Goal: Task Accomplishment & Management: Use online tool/utility

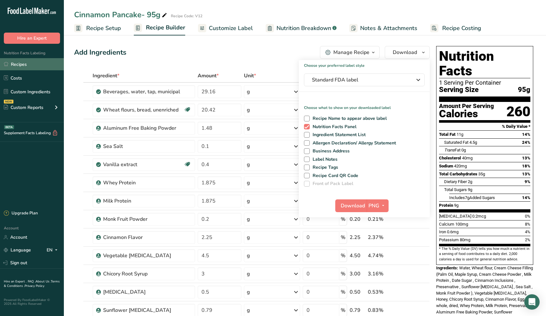
click at [28, 65] on link "Recipes" at bounding box center [32, 64] width 64 height 12
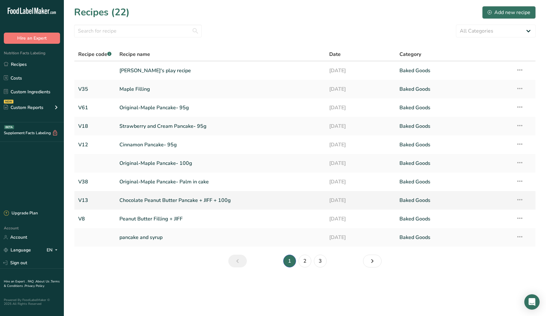
click at [163, 201] on link "Chocolate Peanut Butter Pancake + JIFF + 100g" at bounding box center [220, 200] width 203 height 13
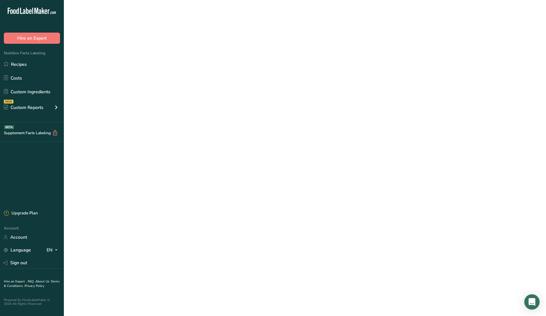
click at [163, 201] on link "Chocolate Peanut Butter Pancake + JIFF + 100g" at bounding box center [220, 200] width 203 height 13
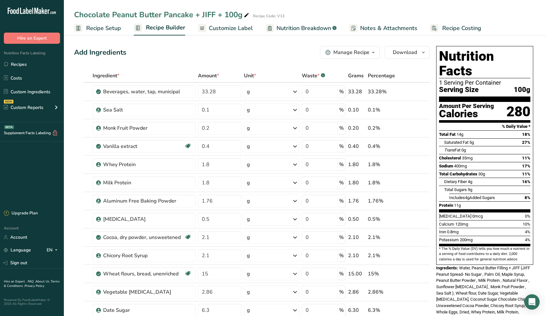
click at [105, 30] on span "Recipe Setup" at bounding box center [103, 28] width 35 height 9
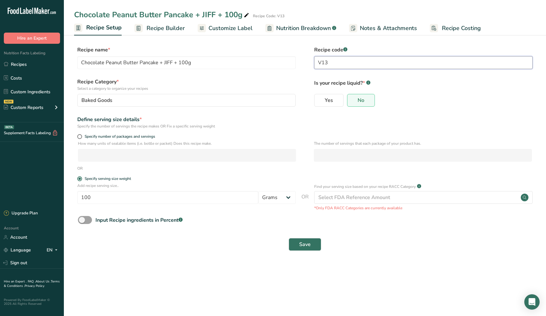
click at [337, 63] on input "V13" at bounding box center [423, 62] width 218 height 13
type input "V18"
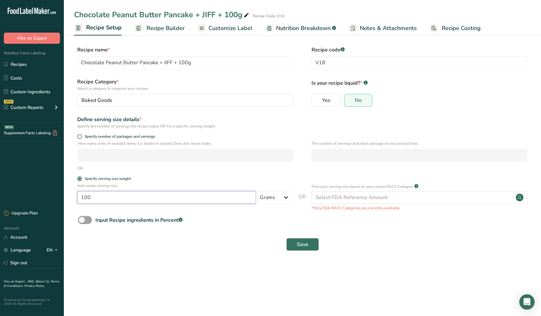
click at [114, 200] on input "100" at bounding box center [166, 197] width 179 height 13
type input "1"
type input "95"
click at [294, 249] on button "Save" at bounding box center [303, 244] width 33 height 13
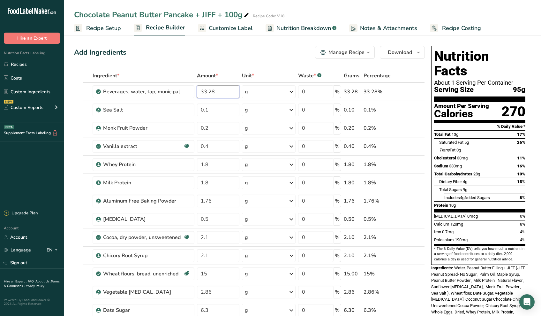
drag, startPoint x: 218, startPoint y: 93, endPoint x: 145, endPoint y: 73, distance: 75.8
click at [145, 73] on table "Ingredient * Amount * Unit * Waste * .a-a{fill:#347362;}.b-a{fill:#fff;} Grams …" at bounding box center [249, 269] width 351 height 400
type input "31.03"
click at [210, 105] on div "Ingredient * Amount * Unit * Waste * .a-a{fill:#347362;}.b-a{fill:#fff;} Grams …" at bounding box center [249, 269] width 351 height 400
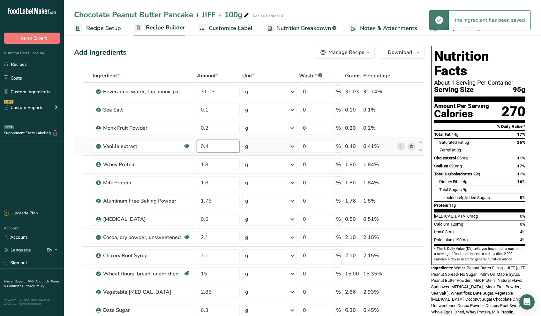
click at [216, 146] on div "Ingredient * Amount * Unit * Waste * .a-a{fill:#347362;}.b-a{fill:#fff;} Grams …" at bounding box center [249, 269] width 351 height 400
click at [214, 163] on div "Ingredient * Amount * Unit * Waste * .a-a{fill:#347362;}.b-a{fill:#fff;} Grams …" at bounding box center [249, 269] width 351 height 400
type input "1.875"
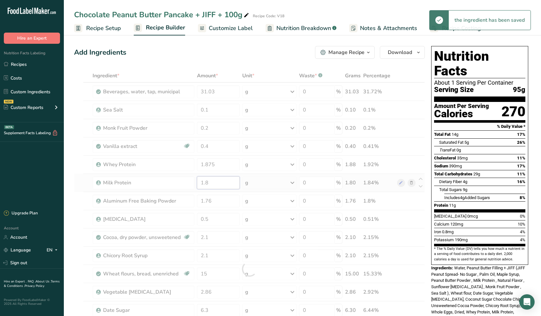
click at [213, 186] on div "Ingredient * Amount * Unit * Waste * .a-a{fill:#347362;}.b-a{fill:#fff;} Grams …" at bounding box center [249, 269] width 351 height 400
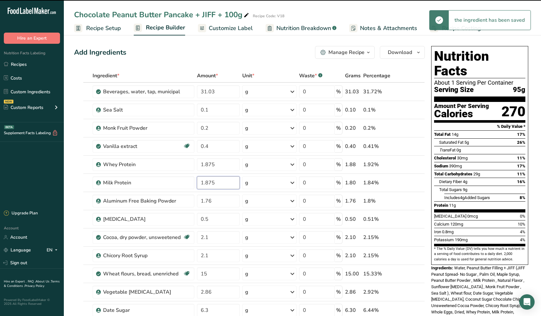
type input "1.8"
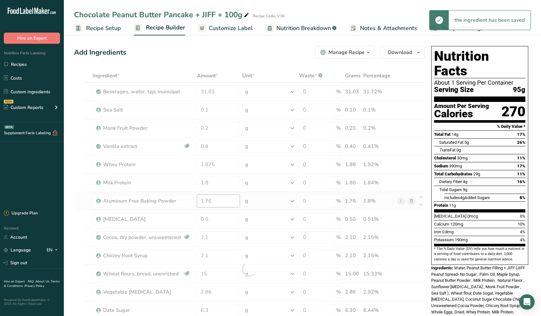
click at [218, 203] on div "Ingredient * Amount * Unit * Waste * .a-a{fill:#347362;}.b-a{fill:#fff;} Grams …" at bounding box center [249, 269] width 351 height 400
click at [218, 215] on div "Ingredient * Amount * Unit * Waste * .a-a{fill:#347362;}.b-a{fill:#fff;} Grams …" at bounding box center [249, 269] width 351 height 400
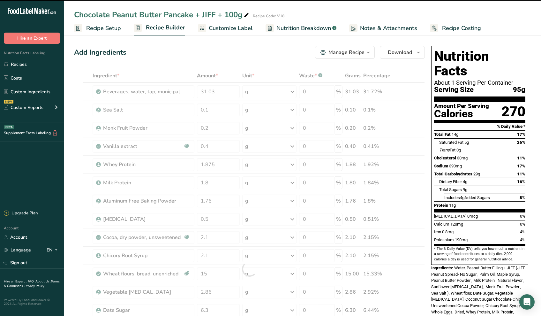
click at [216, 217] on div at bounding box center [249, 269] width 351 height 400
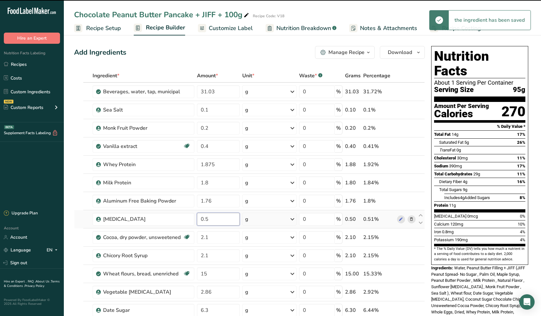
click at [213, 218] on input "0.5" at bounding box center [218, 219] width 43 height 13
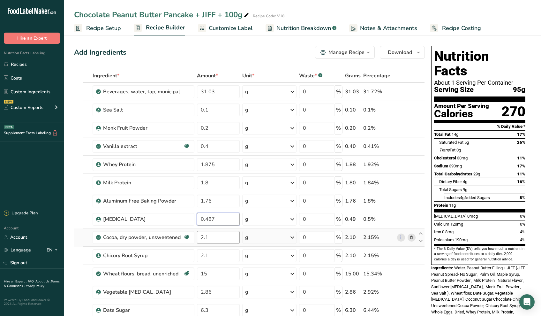
type input "0.487"
click at [222, 243] on div "Ingredient * Amount * Unit * Waste * .a-a{fill:#347362;}.b-a{fill:#fff;} Grams …" at bounding box center [249, 269] width 351 height 400
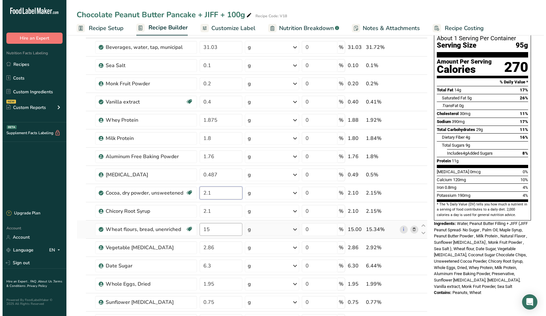
scroll to position [71, 0]
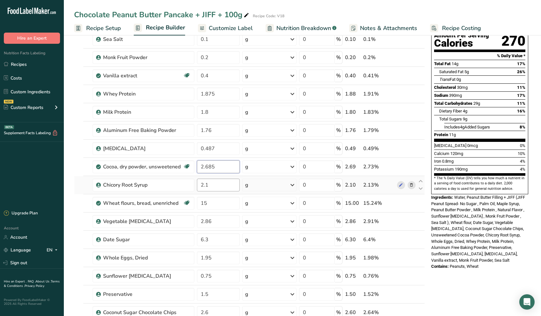
type input "2.685"
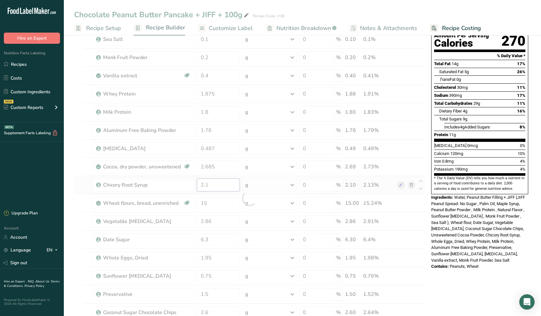
click at [209, 179] on div "Ingredient * Amount * Unit * Waste * .a-a{fill:#347362;}.b-a{fill:#fff;} Grams …" at bounding box center [249, 198] width 351 height 400
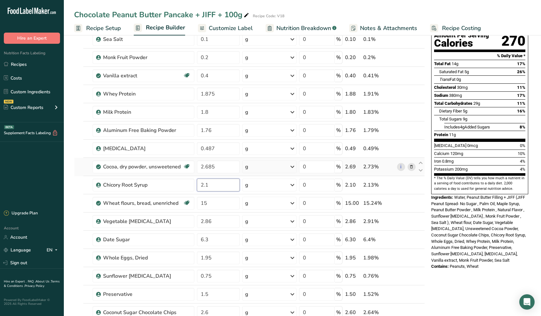
drag, startPoint x: 217, startPoint y: 184, endPoint x: 166, endPoint y: 175, distance: 51.3
click at [168, 176] on tbody "Beverages, water, tap, municipal 31.03 g Portions 1 fl oz 1 bottle 8 fl oz 1 li…" at bounding box center [249, 198] width 350 height 372
type input "3"
click at [213, 202] on div "Ingredient * Amount * Unit * Waste * .a-a{fill:#347362;}.b-a{fill:#fff;} Grams …" at bounding box center [249, 198] width 351 height 400
type input "14.61"
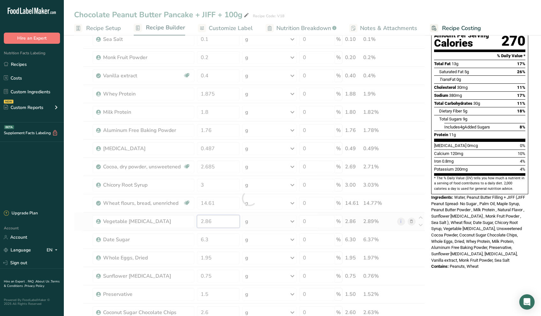
click at [223, 226] on div "Ingredient * Amount * Unit * Waste * .a-a{fill:#347362;}.b-a{fill:#fff;} Grams …" at bounding box center [249, 198] width 351 height 400
click at [212, 239] on div "Ingredient * Amount * Unit * Waste * .a-a{fill:#347362;}.b-a{fill:#fff;} Grams …" at bounding box center [249, 198] width 351 height 400
click at [413, 239] on div "Ingredient * Amount * Unit * Waste * .a-a{fill:#347362;}.b-a{fill:#fff;} Grams …" at bounding box center [249, 198] width 351 height 400
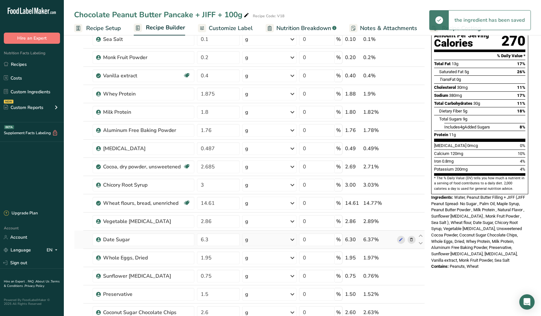
click at [412, 239] on icon at bounding box center [411, 239] width 4 height 7
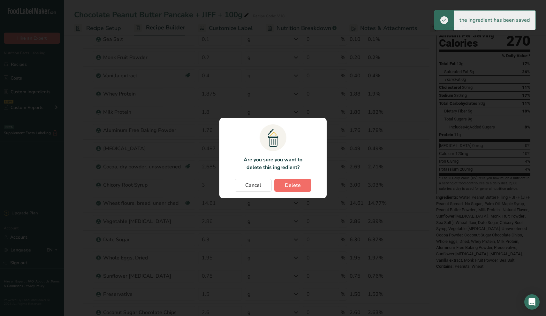
click at [298, 187] on span "Delete" at bounding box center [293, 185] width 16 height 8
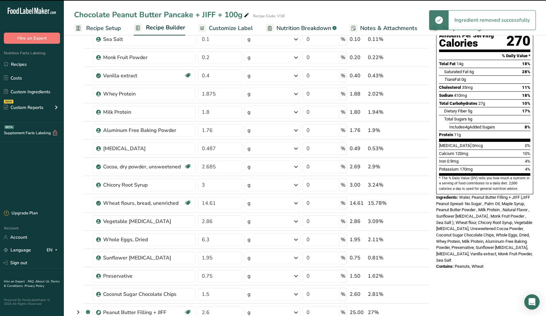
type input "1.95"
type input "0.75"
type input "1.5"
type input "2.6"
type input "25"
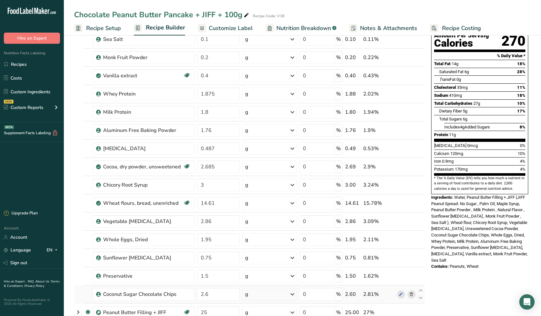
click at [411, 295] on icon at bounding box center [411, 294] width 4 height 7
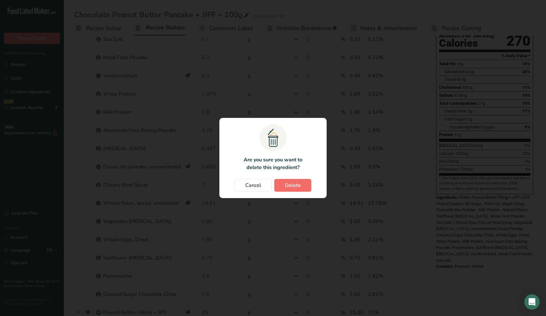
click at [289, 188] on span "Delete" at bounding box center [293, 185] width 16 height 8
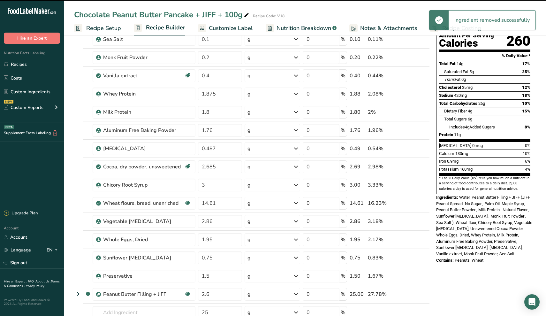
type input "25"
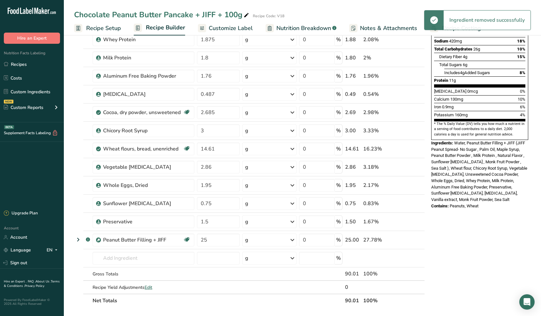
scroll to position [130, 0]
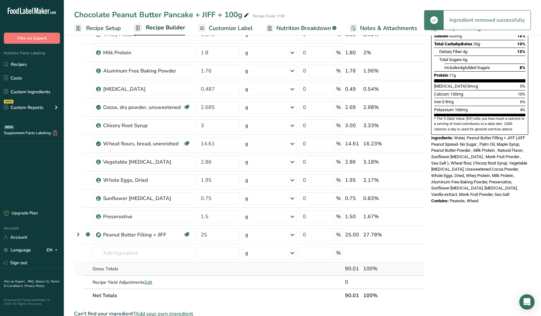
click at [141, 263] on td "Gross Totals" at bounding box center [143, 268] width 104 height 13
click at [141, 256] on input "text" at bounding box center [144, 253] width 102 height 13
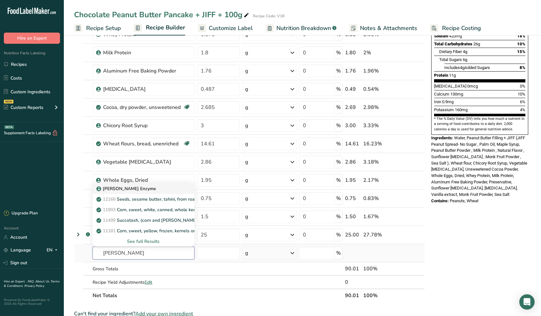
type input "kerr"
click at [124, 194] on link "Kerry Enzyme" at bounding box center [144, 188] width 102 height 11
type input "Kerry Enzyme"
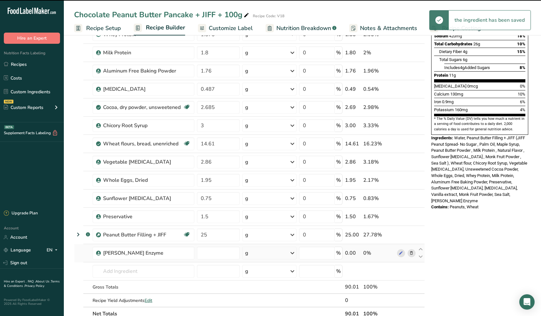
type input "0"
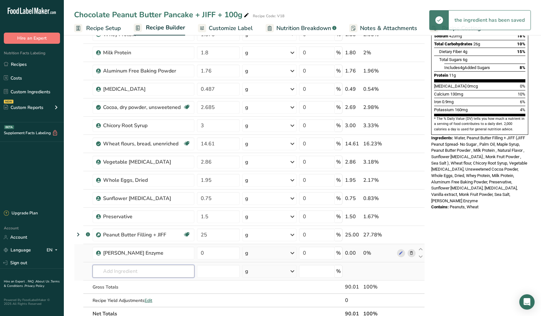
click at [117, 271] on input "text" at bounding box center [144, 271] width 102 height 13
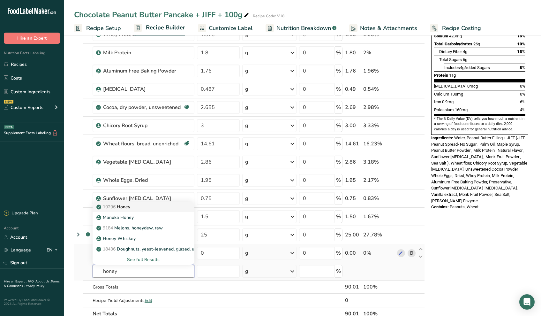
type input "honey"
click at [111, 208] on span "19296" at bounding box center [109, 207] width 13 height 6
type input "Honey"
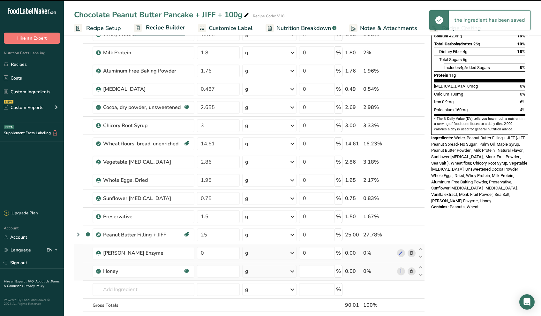
type input "0"
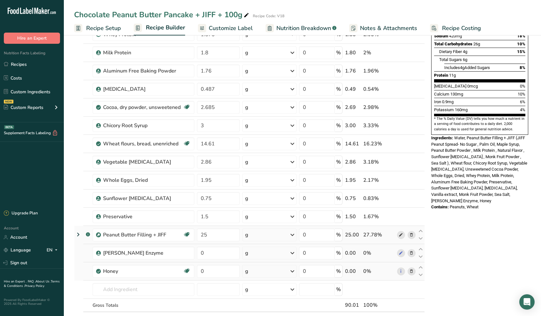
click at [401, 233] on icon at bounding box center [401, 235] width 4 height 7
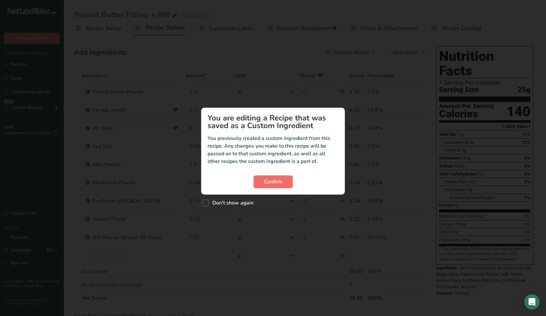
click at [276, 184] on span "Confirm" at bounding box center [273, 182] width 18 height 8
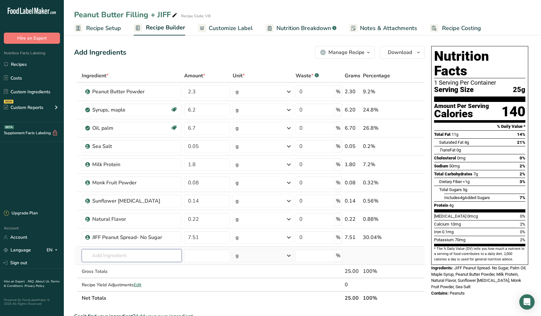
click at [129, 251] on input "text" at bounding box center [132, 255] width 100 height 13
type input "c"
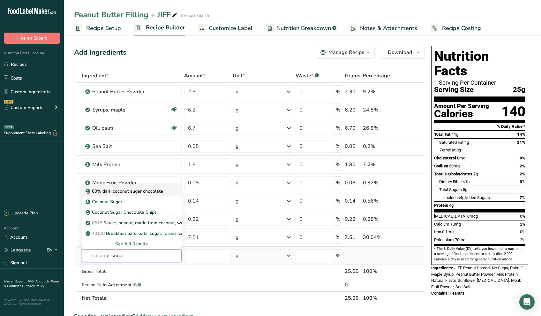
type input "coconut sugar"
click at [119, 194] on p "60% dark coconut sugar chocolate" at bounding box center [125, 191] width 76 height 7
type input "60% dark coconut sugar chocolate"
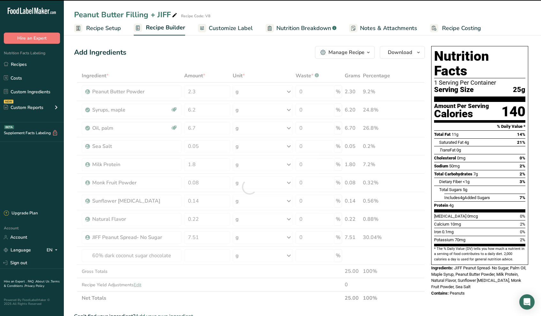
type input "0"
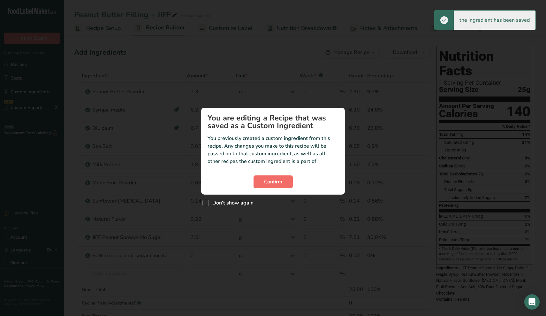
click at [264, 187] on button "Confirm" at bounding box center [273, 181] width 39 height 13
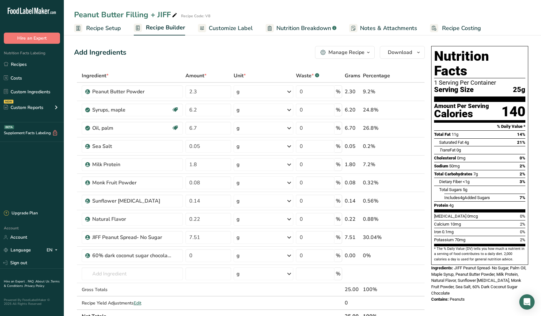
click at [95, 30] on span "Recipe Setup" at bounding box center [103, 28] width 35 height 9
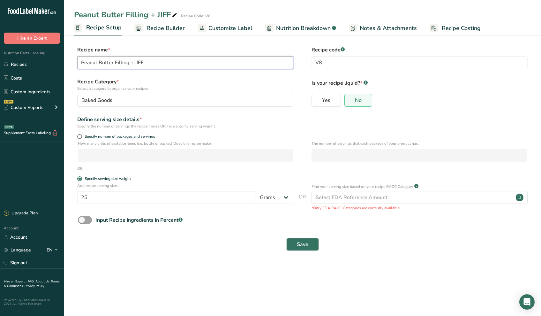
drag, startPoint x: 131, startPoint y: 61, endPoint x: 192, endPoint y: 59, distance: 61.0
click at [192, 59] on input "Peanut Butter Filling + JIFF" at bounding box center [185, 62] width 216 height 13
type input "Peanut Butter Filling"
click at [345, 61] on input "V8" at bounding box center [420, 62] width 216 height 13
type input "V9"
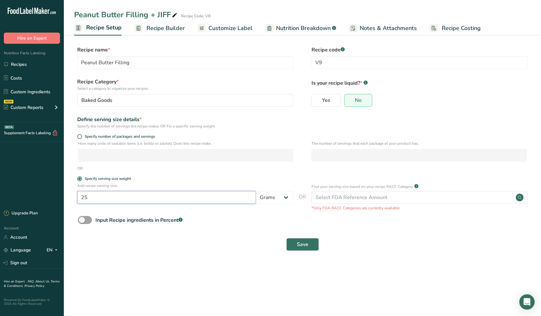
click at [112, 197] on input "25" at bounding box center [166, 197] width 179 height 13
drag, startPoint x: 112, startPoint y: 197, endPoint x: 0, endPoint y: 183, distance: 113.0
click at [0, 183] on div ".a-20{fill:#fff;} Hire an Expert Nutrition Facts Labeling Recipes Costs Custom …" at bounding box center [270, 158] width 541 height 316
type input "100"
click at [300, 249] on button "Save" at bounding box center [303, 244] width 33 height 13
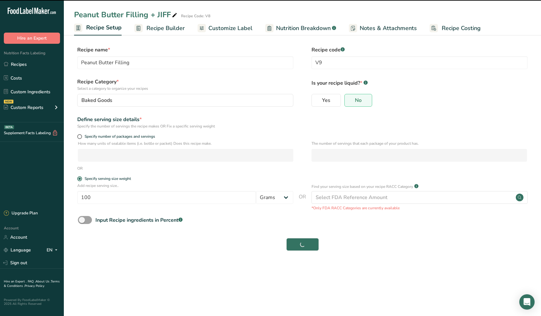
type input "Peanut Butter Filling"
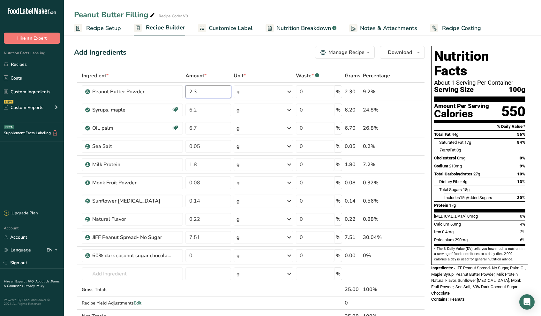
drag, startPoint x: 209, startPoint y: 96, endPoint x: 124, endPoint y: 62, distance: 91.2
click at [133, 80] on table "Ingredient * Amount * Unit * Waste * .a-a{fill:#347362;}.b-a{fill:#fff;} Grams …" at bounding box center [249, 196] width 351 height 254
type input "10.2"
click at [198, 115] on div "Ingredient * Amount * Unit * Waste * .a-a{fill:#347362;}.b-a{fill:#fff;} Grams …" at bounding box center [249, 196] width 351 height 254
drag, startPoint x: 207, startPoint y: 111, endPoint x: 61, endPoint y: 85, distance: 148.1
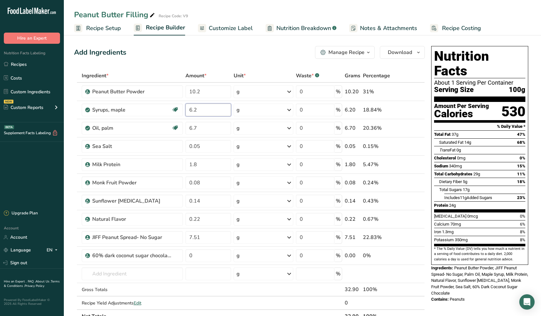
click at [66, 87] on section "Add Ingredients Manage Recipe Delete Recipe Duplicate Recipe Scale Recipe Save …" at bounding box center [303, 287] width 478 height 509
type input "23.9"
click at [199, 133] on div "Ingredient * Amount * Unit * Waste * .a-a{fill:#347362;}.b-a{fill:#fff;} Grams …" at bounding box center [249, 196] width 351 height 254
drag, startPoint x: 200, startPoint y: 126, endPoint x: 66, endPoint y: 87, distance: 139.5
click at [83, 106] on tbody "Peanut Butter Powder 10.2 g Weight Units g kg mg See more Volume Units l Volume…" at bounding box center [249, 196] width 350 height 226
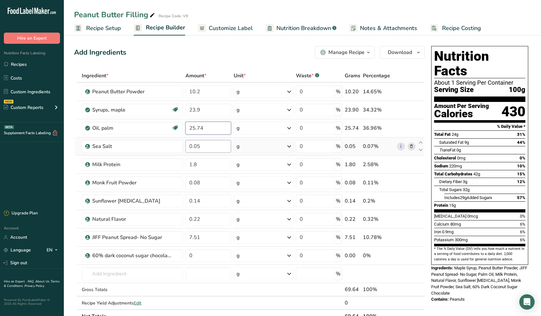
type input "25.74"
click at [210, 142] on div "Ingredient * Amount * Unit * Waste * .a-a{fill:#347362;}.b-a{fill:#fff;} Grams …" at bounding box center [249, 196] width 351 height 254
drag, startPoint x: 207, startPoint y: 149, endPoint x: 195, endPoint y: 149, distance: 12.5
click at [195, 149] on input "0.05" at bounding box center [209, 146] width 46 height 13
type input "0.21"
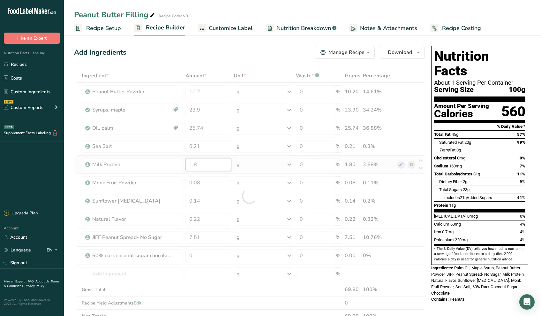
click at [197, 165] on div "Ingredient * Amount * Unit * Waste * .a-a{fill:#347362;}.b-a{fill:#fff;} Grams …" at bounding box center [249, 196] width 351 height 254
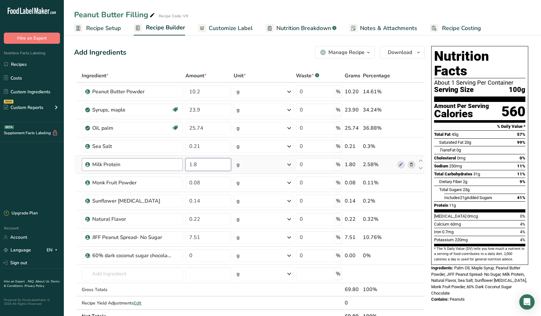
drag, startPoint x: 213, startPoint y: 165, endPoint x: 134, endPoint y: 159, distance: 79.4
click at [142, 161] on tr "Milk Protein 1.8 g Weight Units g kg mg See more Volume Units l Volume units re…" at bounding box center [249, 165] width 350 height 18
type input "7.23"
click at [211, 182] on div "Ingredient * Amount * Unit * Waste * .a-a{fill:#347362;}.b-a{fill:#fff;} Grams …" at bounding box center [249, 196] width 351 height 254
type input "0"
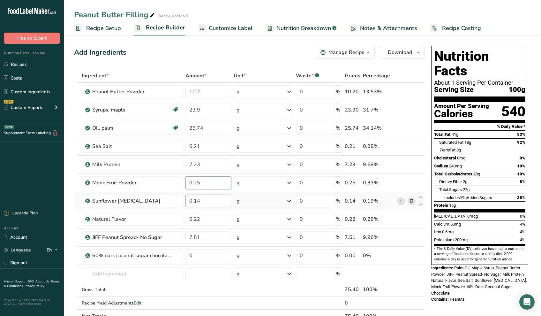
type input "0.25"
click at [219, 202] on div "Ingredient * Amount * Unit * Waste * .a-a{fill:#347362;}.b-a{fill:#fff;} Grams …" at bounding box center [249, 196] width 351 height 254
type input "0.56"
click at [208, 221] on div "Ingredient * Amount * Unit * Waste * .a-a{fill:#347362;}.b-a{fill:#fff;} Grams …" at bounding box center [249, 196] width 351 height 254
type input "0.925"
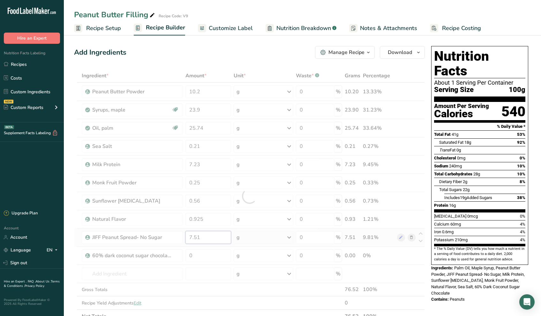
click at [207, 242] on div "Ingredient * Amount * Unit * Waste * .a-a{fill:#347362;}.b-a{fill:#fff;} Grams …" at bounding box center [249, 196] width 351 height 254
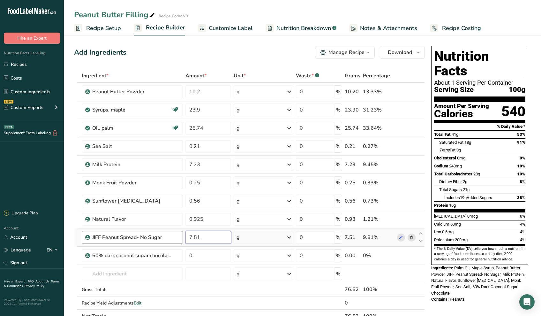
drag, startPoint x: 206, startPoint y: 235, endPoint x: 127, endPoint y: 232, distance: 79.0
click at [140, 234] on tr "JIFF Peanut Spread- No Sugar 7.51 g Weight Units g kg mg See more Volume Units …" at bounding box center [249, 237] width 350 height 18
type input "25.9"
click at [203, 254] on div "Ingredient * Amount * Unit * Waste * .a-a{fill:#347362;}.b-a{fill:#fff;} Grams …" at bounding box center [249, 196] width 351 height 254
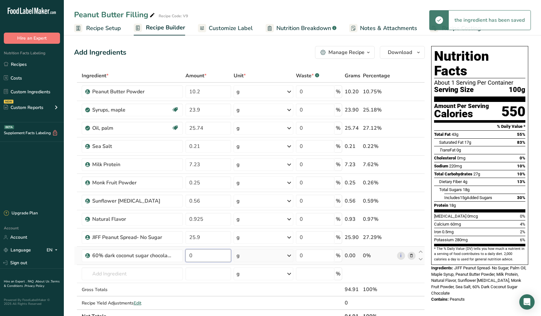
type input "5"
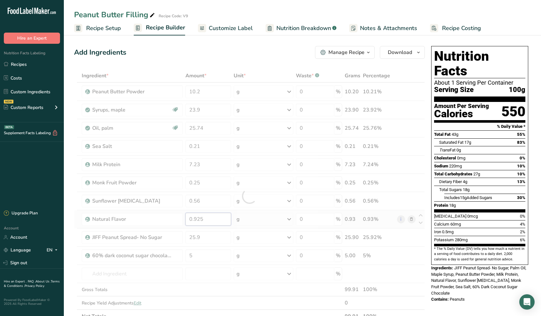
click at [210, 220] on div "Ingredient * Amount * Unit * Waste * .a-a{fill:#347362;}.b-a{fill:#fff;} Grams …" at bounding box center [249, 196] width 351 height 254
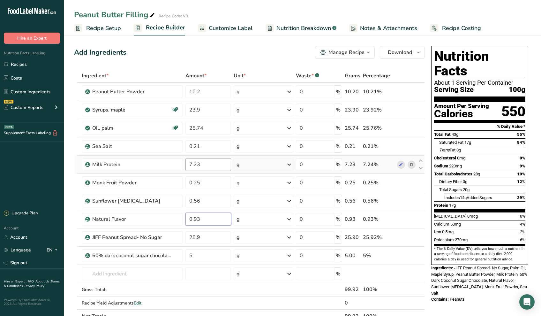
type input "0.93"
click at [218, 167] on div "Ingredient * Amount * Unit * Waste * .a-a{fill:#347362;}.b-a{fill:#fff;} Grams …" at bounding box center [249, 196] width 351 height 254
click at [223, 234] on div "Ingredient * Amount * Unit * Waste * .a-a{fill:#347362;}.b-a{fill:#fff;} Grams …" at bounding box center [249, 196] width 351 height 254
click at [209, 130] on div "Ingredient * Amount * Unit * Waste * .a-a{fill:#347362;}.b-a{fill:#fff;} Grams …" at bounding box center [249, 196] width 351 height 254
type input "25.8"
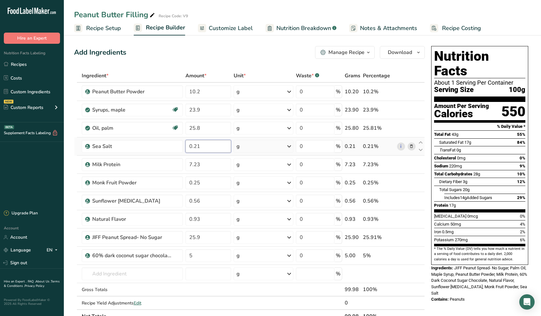
click at [209, 147] on div "Ingredient * Amount * Unit * Waste * .a-a{fill:#347362;}.b-a{fill:#fff;} Grams …" at bounding box center [249, 196] width 351 height 254
click at [215, 166] on div "Ingredient * Amount * Unit * Waste * .a-a{fill:#347362;}.b-a{fill:#fff;} Grams …" at bounding box center [249, 196] width 351 height 254
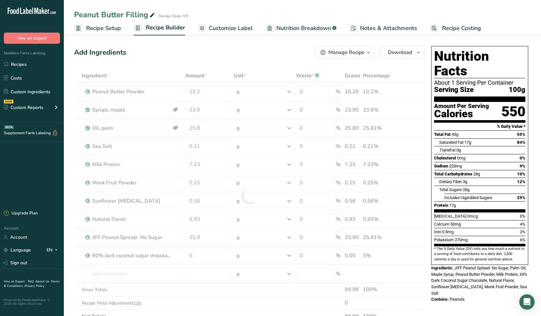
click at [355, 52] on div "Manage Recipe" at bounding box center [347, 53] width 36 height 8
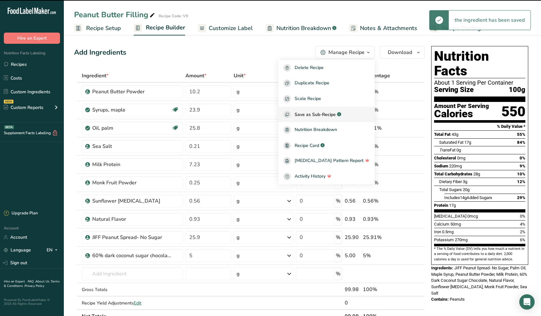
click at [333, 114] on span "Save as Sub-Recipe" at bounding box center [315, 114] width 41 height 7
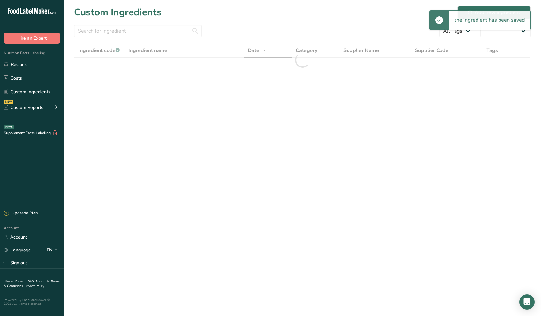
select select "30"
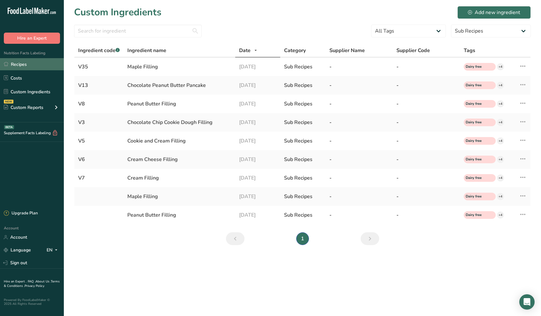
click at [26, 67] on link "Recipes" at bounding box center [32, 64] width 64 height 12
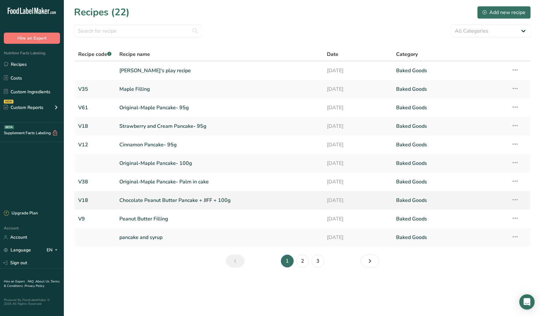
click at [166, 203] on link "Chocolate Peanut Butter Pancake + JIFF + 100g" at bounding box center [219, 200] width 200 height 13
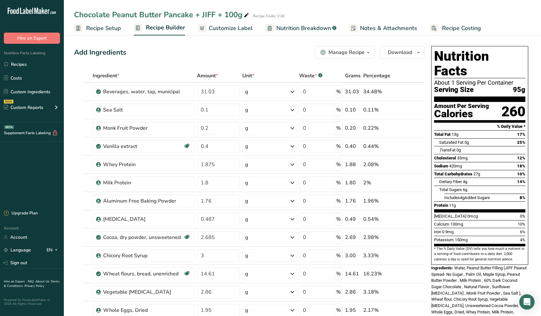
click at [230, 13] on div "Chocolate Peanut Butter Pancake + JIFF + 100g" at bounding box center [162, 14] width 176 height 11
drag, startPoint x: 245, startPoint y: 16, endPoint x: 195, endPoint y: 13, distance: 49.9
click at [195, 13] on input "Chocolate Peanut Butter Pancake + JIFF + 100g" at bounding box center [285, 14] width 423 height 11
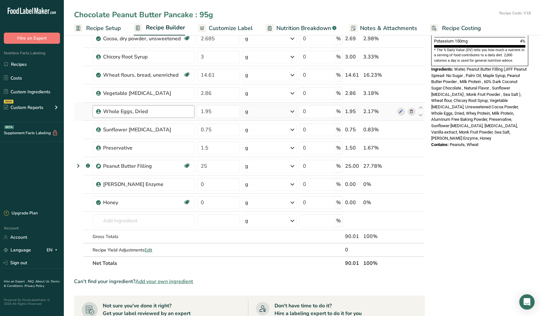
scroll to position [259, 0]
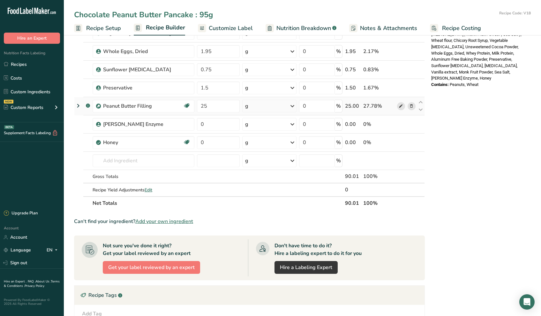
type input "Chocolate Peanut Butter Pancake : 95g"
click at [401, 107] on icon at bounding box center [401, 106] width 4 height 7
click at [221, 108] on input "25" at bounding box center [218, 106] width 43 height 13
type input "20"
click at [218, 129] on div "Ingredient * Amount * Unit * Waste * .a-a{fill:#347362;}.b-a{fill:#fff;} Grams …" at bounding box center [249, 10] width 351 height 400
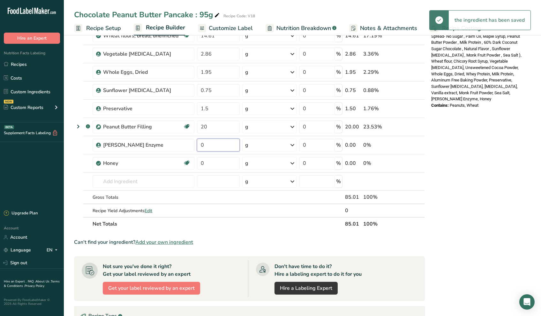
scroll to position [87, 0]
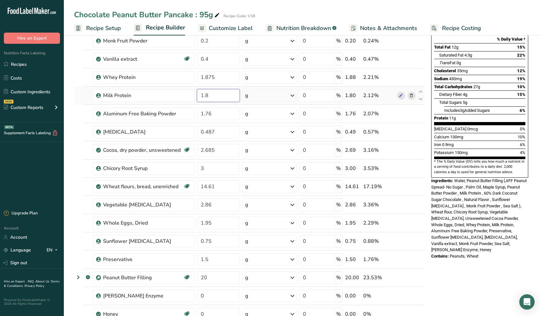
click at [203, 98] on div "Ingredient * Amount * Unit * Waste * .a-a{fill:#347362;}.b-a{fill:#fff;} Grams …" at bounding box center [249, 182] width 351 height 400
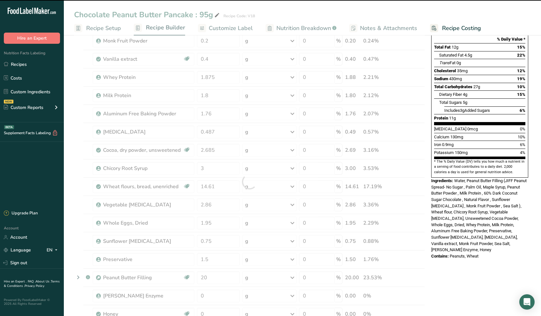
click at [212, 94] on div at bounding box center [249, 182] width 351 height 400
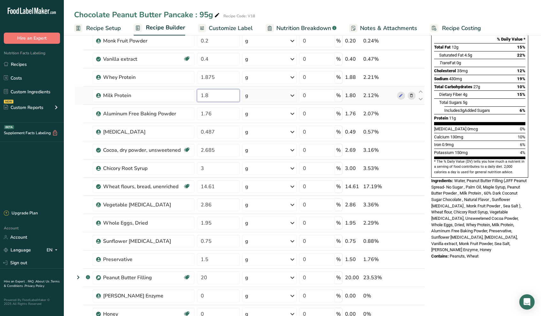
click at [219, 90] on input "1.8" at bounding box center [218, 95] width 43 height 13
click at [219, 92] on input "1.8" at bounding box center [218, 95] width 43 height 13
type input "1.875"
click at [226, 112] on div "Ingredient * Amount * Unit * Waste * .a-a{fill:#347362;}.b-a{fill:#fff;} Grams …" at bounding box center [249, 182] width 351 height 400
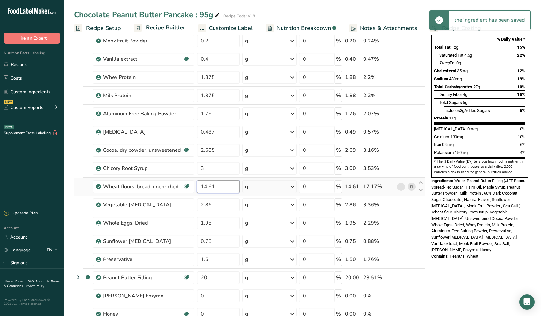
click at [223, 189] on div "Ingredient * Amount * Unit * Waste * .a-a{fill:#347362;}.b-a{fill:#fff;} Grams …" at bounding box center [249, 182] width 351 height 400
click at [214, 210] on div "Ingredient * Amount * Unit * Waste * .a-a{fill:#347362;}.b-a{fill:#fff;} Grams …" at bounding box center [249, 182] width 351 height 400
type input "2"
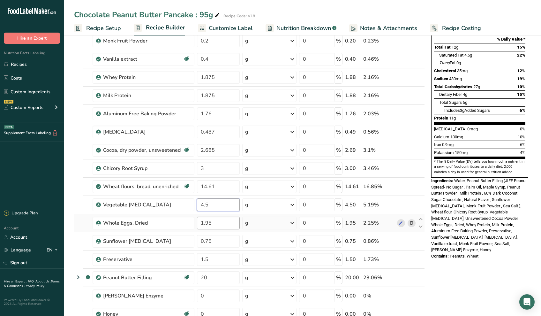
type input "4.5"
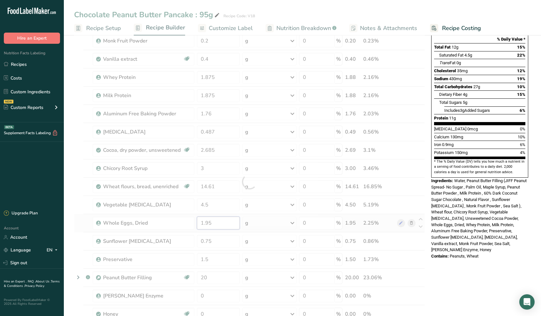
click at [222, 223] on div "Ingredient * Amount * Unit * Waste * .a-a{fill:#347362;}.b-a{fill:#fff;} Grams …" at bounding box center [249, 182] width 351 height 400
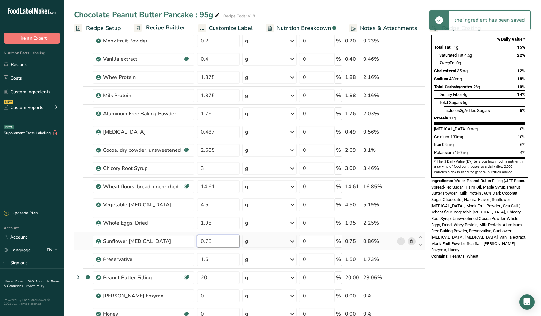
click at [220, 245] on div "Ingredient * Amount * Unit * Waste * .a-a{fill:#347362;}.b-a{fill:#fff;} Grams …" at bounding box center [249, 182] width 351 height 400
click at [231, 262] on div "Ingredient * Amount * Unit * Waste * .a-a{fill:#347362;}.b-a{fill:#fff;} Grams …" at bounding box center [249, 182] width 351 height 400
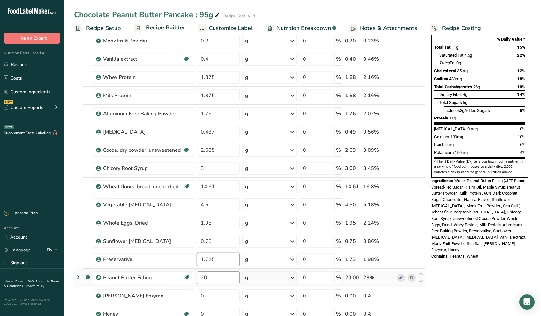
type input "1.725"
click at [209, 276] on div "Ingredient * Amount * Unit * Waste * .a-a{fill:#347362;}.b-a{fill:#fff;} Grams …" at bounding box center [249, 182] width 351 height 400
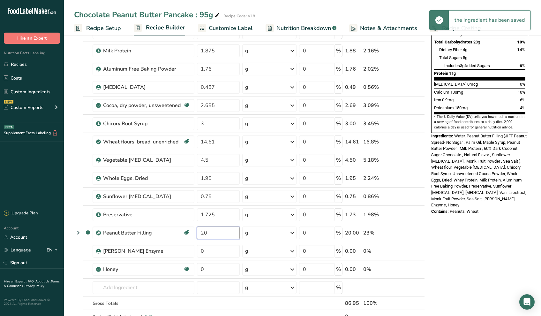
scroll to position [133, 0]
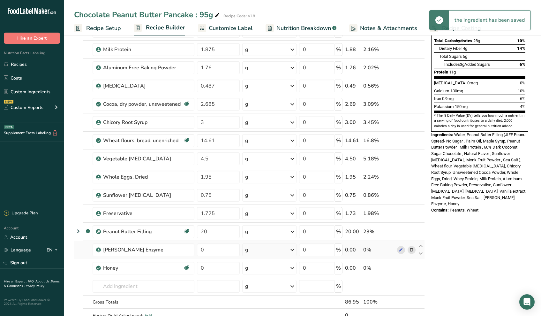
click at [217, 242] on div "Ingredient * Amount * Unit * Waste * .a-a{fill:#347362;}.b-a{fill:#fff;} Grams …" at bounding box center [249, 136] width 351 height 400
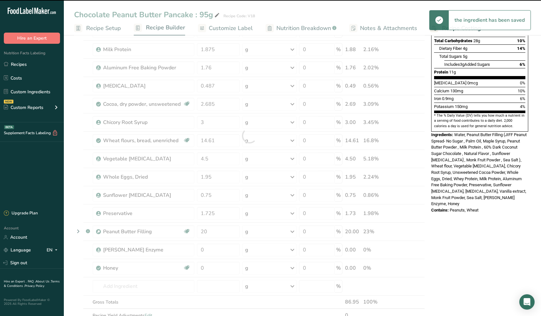
click at [213, 252] on div at bounding box center [249, 136] width 351 height 400
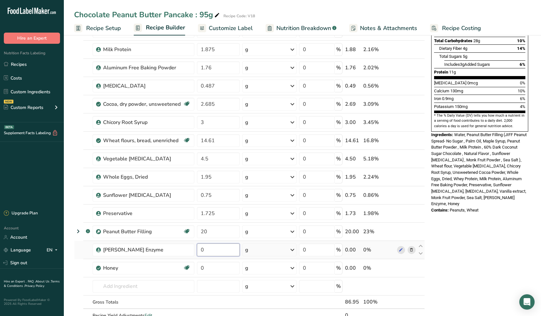
click at [215, 255] on input "0" at bounding box center [218, 249] width 43 height 13
type input "0.15"
click at [226, 267] on div "Ingredient * Amount * Unit * Waste * .a-a{fill:#347362;}.b-a{fill:#fff;} Grams …" at bounding box center [249, 136] width 351 height 400
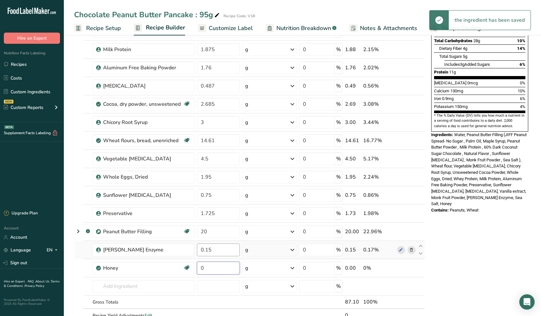
type input "7"
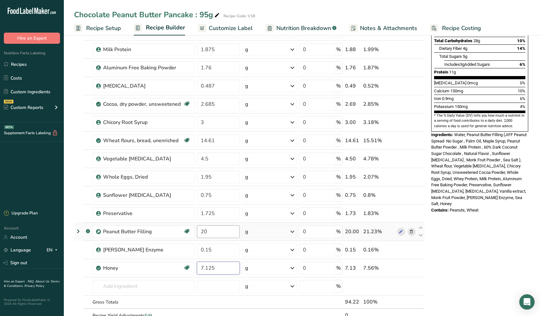
type input "7.125"
click at [230, 237] on div "Ingredient * Amount * Unit * Waste * .a-a{fill:#347362;}.b-a{fill:#fff;} Grams …" at bounding box center [249, 136] width 351 height 400
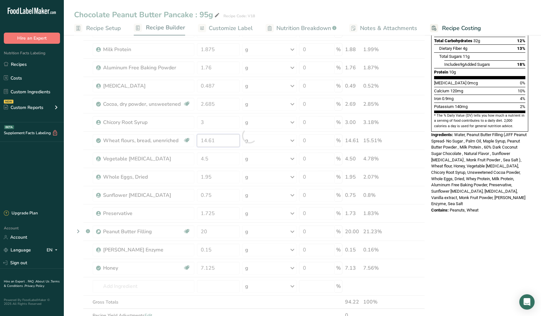
drag, startPoint x: 218, startPoint y: 139, endPoint x: 123, endPoint y: 115, distance: 98.5
click at [130, 120] on div "Ingredient * Amount * Unit * Waste * .a-a{fill:#347362;}.b-a{fill:#fff;} Grams …" at bounding box center [249, 136] width 351 height 400
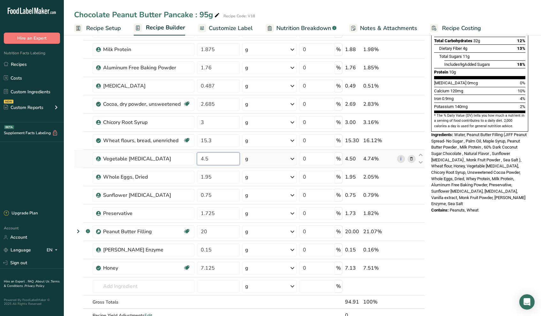
click at [234, 160] on div "Ingredient * Amount * Unit * Waste * .a-a{fill:#347362;}.b-a{fill:#fff;} Grams …" at bounding box center [249, 136] width 351 height 400
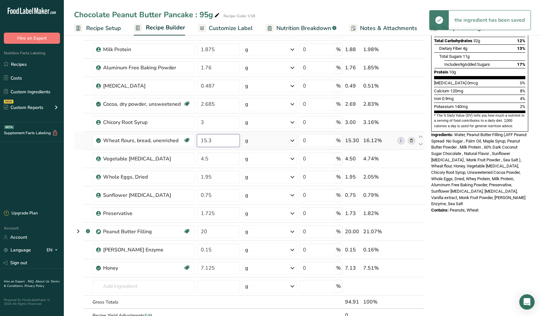
click at [228, 139] on div "Ingredient * Amount * Unit * Waste * .a-a{fill:#347362;}.b-a{fill:#fff;} Grams …" at bounding box center [249, 136] width 351 height 400
type input "15.36"
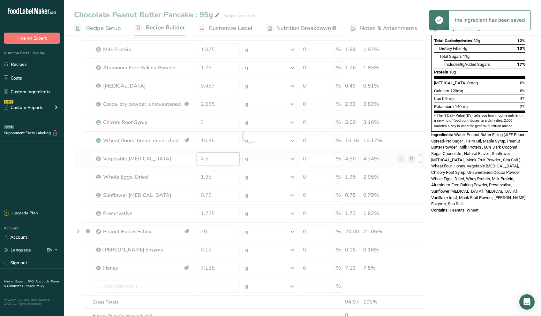
click at [224, 160] on div "Ingredient * Amount * Unit * Waste * .a-a{fill:#347362;}.b-a{fill:#fff;} Grams …" at bounding box center [249, 136] width 351 height 400
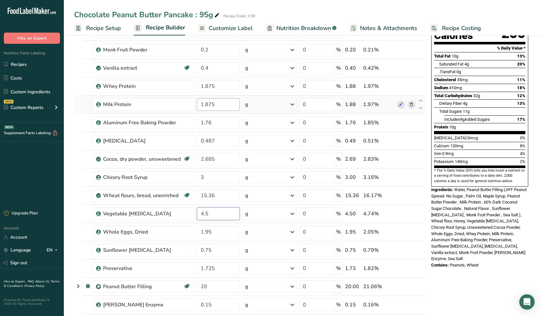
scroll to position [53, 0]
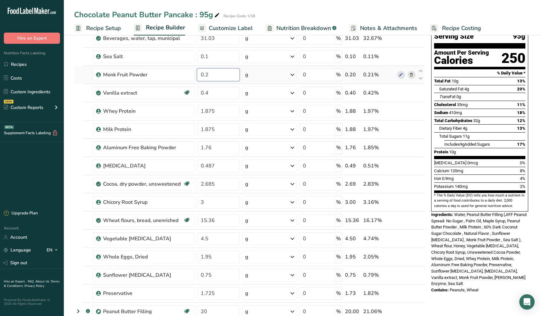
click at [214, 73] on div "Ingredient * Amount * Unit * Waste * .a-a{fill:#347362;}.b-a{fill:#fff;} Grams …" at bounding box center [249, 216] width 351 height 400
type input "0.21"
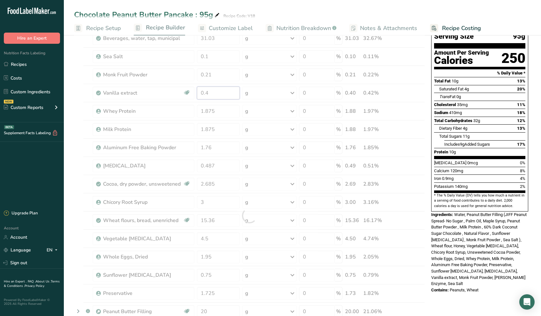
click at [224, 96] on div "Ingredient * Amount * Unit * Waste * .a-a{fill:#347362;}.b-a{fill:#fff;} Grams …" at bounding box center [249, 216] width 351 height 400
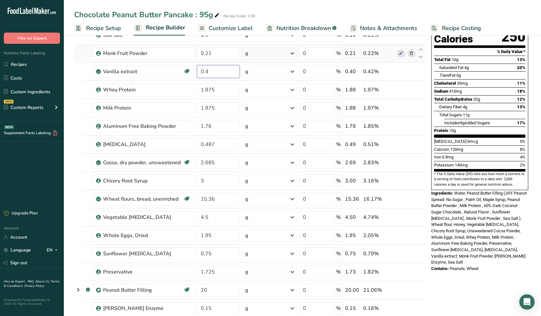
scroll to position [47, 0]
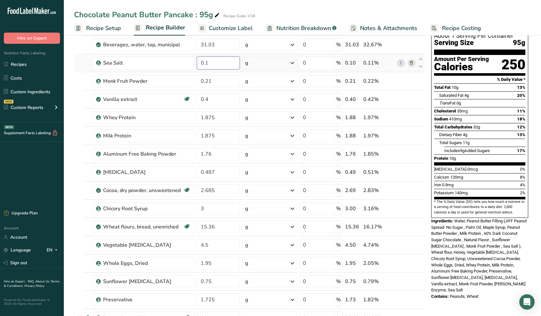
click at [220, 63] on div "Ingredient * Amount * Unit * Waste * .a-a{fill:#347362;}.b-a{fill:#fff;} Grams …" at bounding box center [249, 222] width 351 height 400
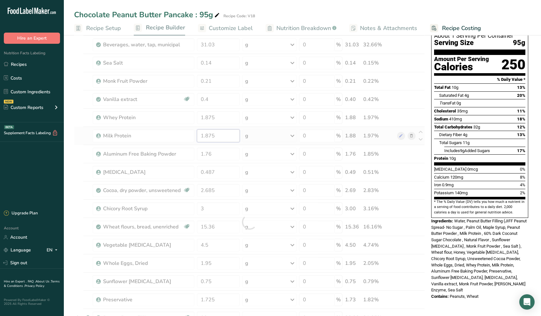
click at [220, 130] on div "Ingredient * Amount * Unit * Waste * .a-a{fill:#347362;}.b-a{fill:#fff;} Grams …" at bounding box center [249, 222] width 351 height 400
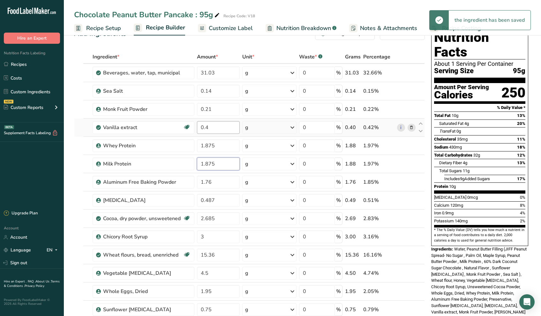
scroll to position [20, 0]
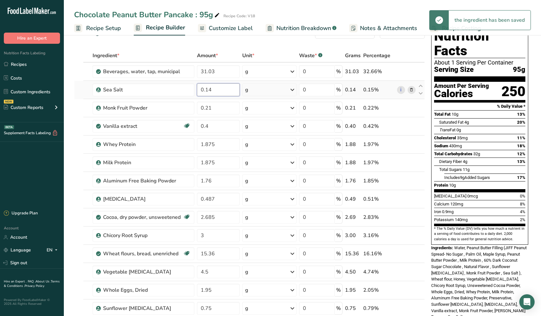
click at [220, 90] on div "Ingredient * Amount * Unit * Waste * .a-a{fill:#347362;}.b-a{fill:#fff;} Grams …" at bounding box center [249, 249] width 351 height 400
type input "0.12"
click at [226, 108] on div "Ingredient * Amount * Unit * Waste * .a-a{fill:#347362;}.b-a{fill:#fff;} Grams …" at bounding box center [249, 249] width 351 height 400
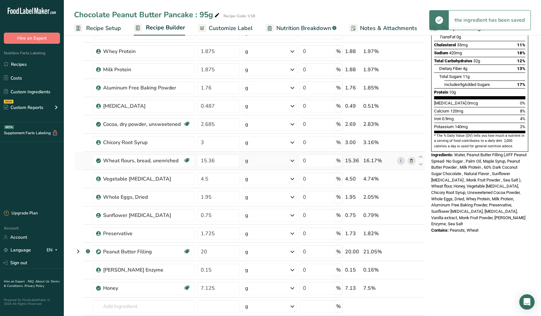
scroll to position [3, 0]
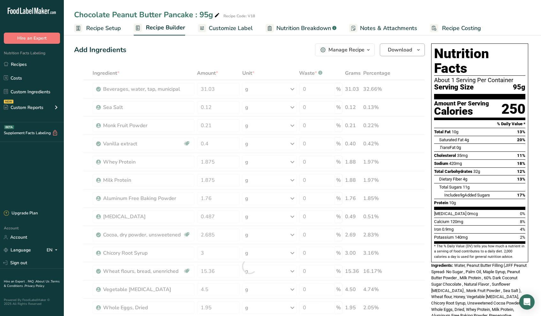
click at [390, 47] on span "Download" at bounding box center [400, 50] width 24 height 8
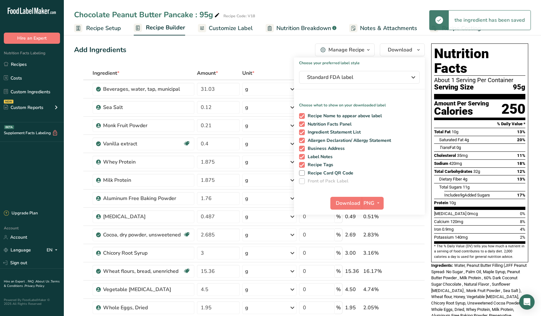
click at [318, 115] on span "Recipe Name to appear above label" at bounding box center [343, 116] width 77 height 6
click at [303, 115] on input "Recipe Name to appear above label" at bounding box center [301, 116] width 4 height 4
checkbox input "false"
click at [322, 131] on span "Ingredient Statement List" at bounding box center [333, 132] width 56 height 6
click at [303, 131] on input "Ingredient Statement List" at bounding box center [301, 132] width 4 height 4
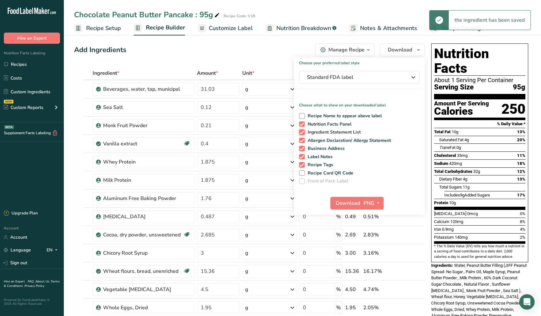
checkbox input "false"
click at [322, 137] on div "Recipe Name to appear above label Nutrition Facts Panel Ingredient Statement Li…" at bounding box center [359, 147] width 131 height 73
click at [325, 138] on span "Allergen Declaration/ Allergy Statement" at bounding box center [348, 141] width 87 height 6
click at [303, 138] on input "Allergen Declaration/ Allergy Statement" at bounding box center [301, 140] width 4 height 4
checkbox input "false"
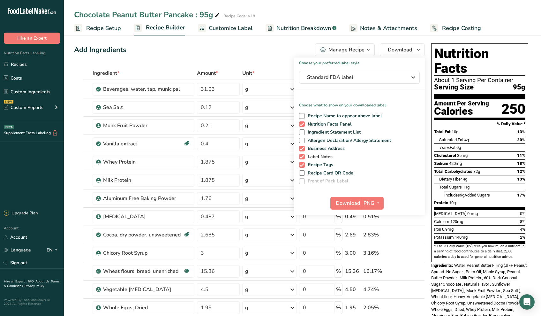
click at [328, 155] on span "Label Notes" at bounding box center [319, 157] width 28 height 6
click at [303, 155] on input "Label Notes" at bounding box center [301, 157] width 4 height 4
click at [328, 158] on span "Label Notes" at bounding box center [319, 157] width 28 height 6
click at [303, 158] on input "Label Notes" at bounding box center [301, 157] width 4 height 4
checkbox input "true"
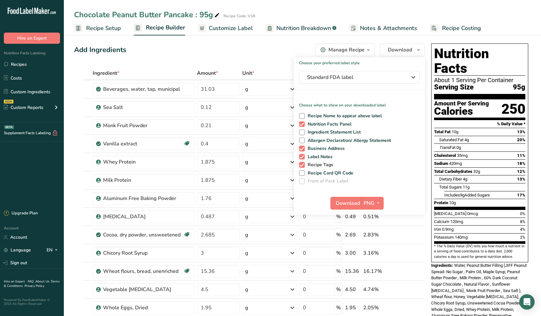
click at [327, 167] on span "Recipe Tags" at bounding box center [319, 165] width 29 height 6
click at [303, 167] on input "Recipe Tags" at bounding box center [301, 165] width 4 height 4
checkbox input "false"
click at [320, 157] on span "Label Notes" at bounding box center [319, 157] width 28 height 6
click at [303, 157] on input "Label Notes" at bounding box center [301, 157] width 4 height 4
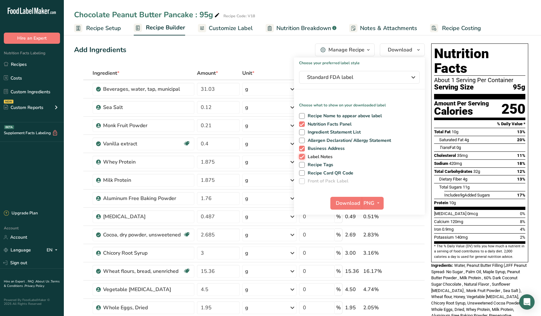
checkbox input "false"
click at [317, 147] on span "Business Address" at bounding box center [325, 149] width 40 height 6
click at [303, 147] on input "Business Address" at bounding box center [301, 148] width 4 height 4
checkbox input "false"
click at [348, 203] on span "Download" at bounding box center [348, 203] width 24 height 8
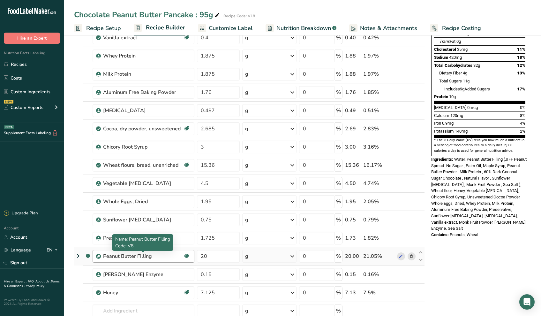
scroll to position [110, 0]
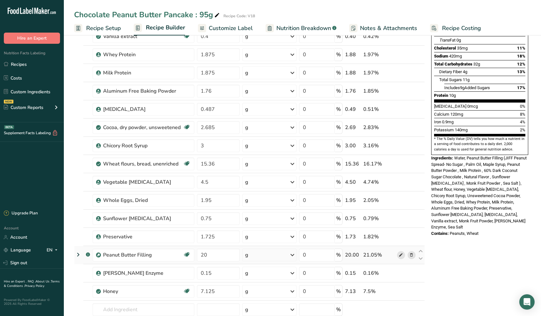
click at [399, 255] on span at bounding box center [401, 255] width 8 height 8
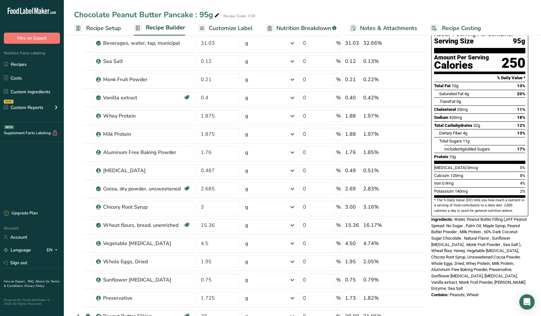
scroll to position [0, 0]
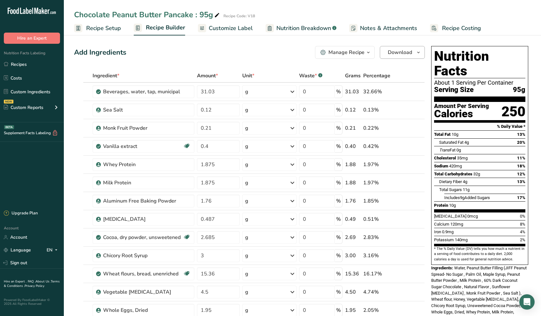
click at [406, 52] on span "Download" at bounding box center [400, 53] width 24 height 8
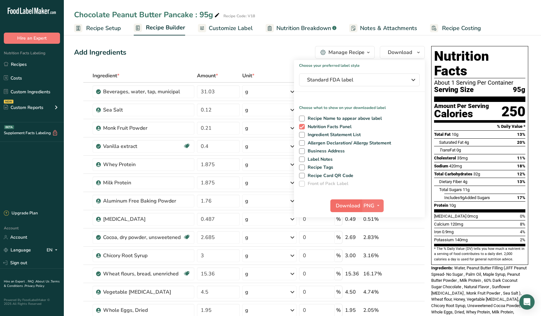
click at [349, 205] on span "Download" at bounding box center [348, 206] width 24 height 8
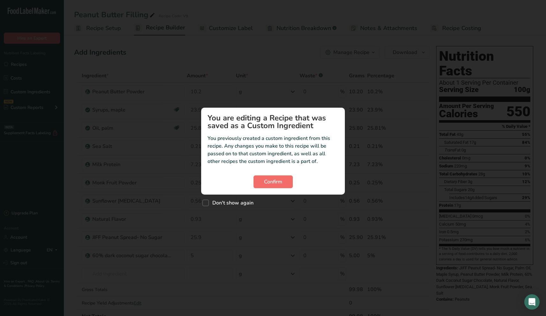
click at [282, 177] on button "Confirm" at bounding box center [273, 181] width 39 height 13
click at [267, 182] on span "Confirm" at bounding box center [273, 182] width 18 height 8
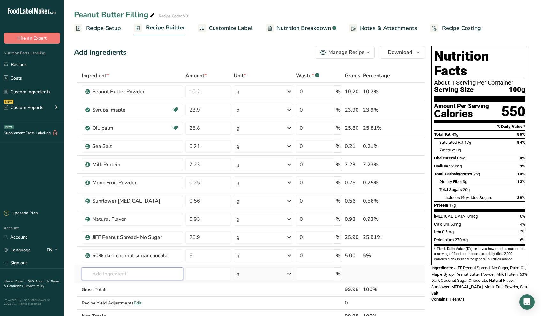
click at [111, 280] on input "text" at bounding box center [132, 273] width 101 height 13
type input "preservative"
click at [108, 229] on p "Preservative" at bounding box center [102, 230] width 31 height 7
type input "Preservative"
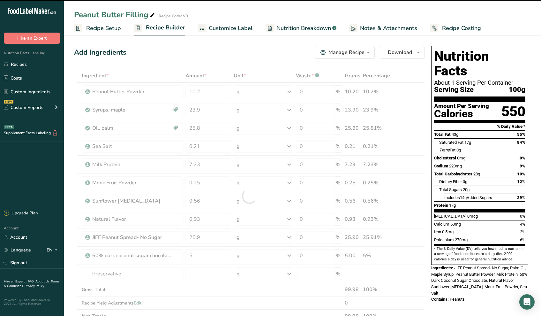
type input "0"
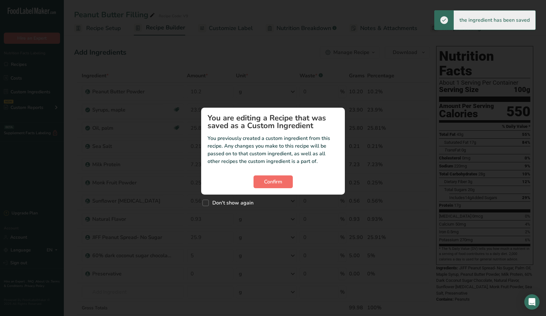
click at [268, 184] on span "Confirm" at bounding box center [273, 182] width 18 height 8
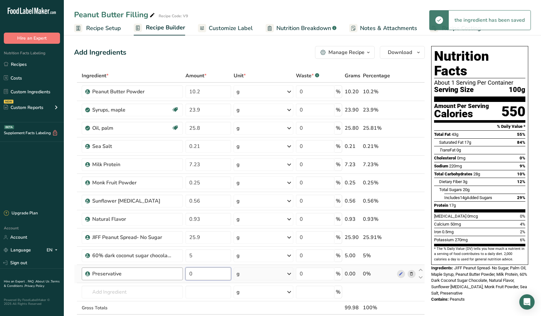
drag, startPoint x: 198, startPoint y: 278, endPoint x: 160, endPoint y: 275, distance: 38.4
click at [160, 275] on tr "Preservative 0 g Weight Units g kg mg See more Volume Units l Volume units requ…" at bounding box center [249, 274] width 350 height 18
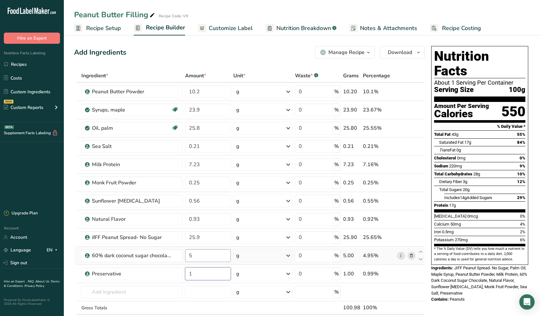
type input "1"
click at [195, 257] on div "Ingredient * Amount * Unit * Waste * .a-a{fill:#347362;}.b-a{fill:#fff;} Grams …" at bounding box center [249, 205] width 351 height 272
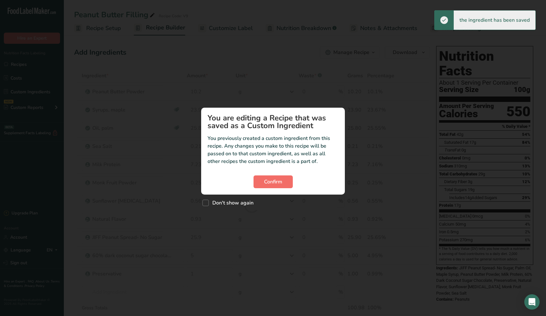
click at [264, 180] on span "Confirm" at bounding box center [273, 182] width 18 height 8
click at [203, 111] on section "You are editing a Recipe that was saved as a Custom Ingredient You previously c…" at bounding box center [273, 151] width 144 height 87
click at [283, 185] on button "Confirm" at bounding box center [273, 181] width 39 height 13
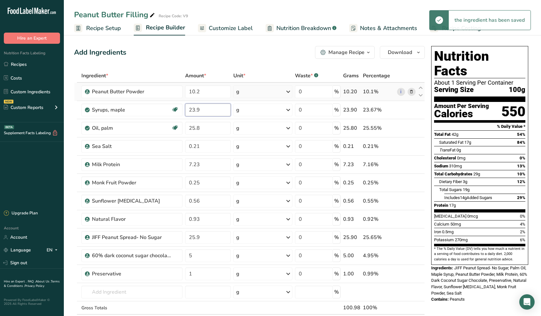
drag, startPoint x: 207, startPoint y: 111, endPoint x: 134, endPoint y: 100, distance: 74.7
click at [136, 100] on tbody "Peanut Butter Powder 10.2 g Weight Units g kg mg See more Volume Units l Volume…" at bounding box center [249, 205] width 350 height 245
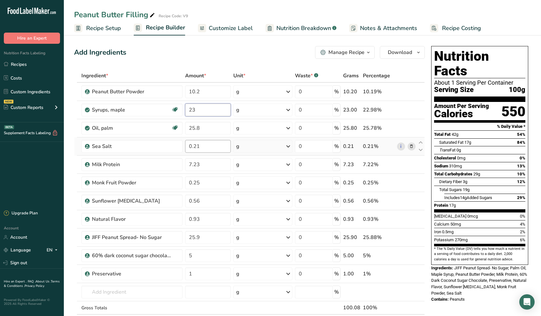
type input "23"
click at [221, 146] on div "Ingredient * Amount * Unit * Waste * .a-a{fill:#347362;}.b-a{fill:#fff;} Grams …" at bounding box center [249, 205] width 351 height 272
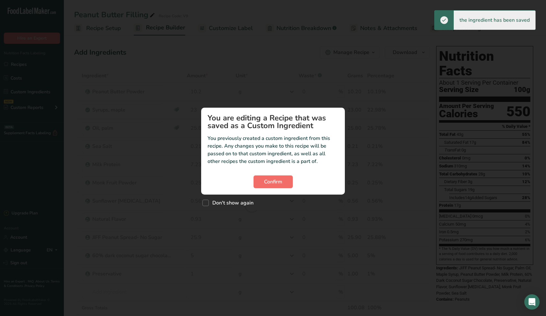
click at [277, 181] on span "Confirm" at bounding box center [273, 182] width 18 height 8
click at [261, 185] on button "Confirm" at bounding box center [273, 181] width 39 height 13
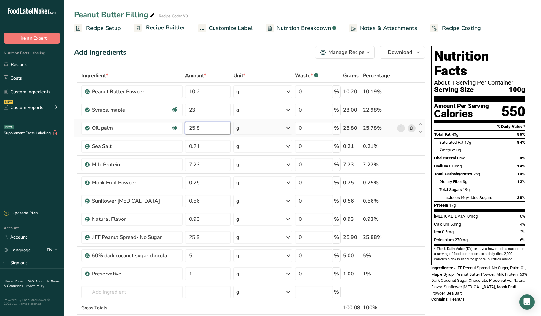
click at [215, 131] on input "25.8" at bounding box center [207, 128] width 45 height 13
type input "25.72"
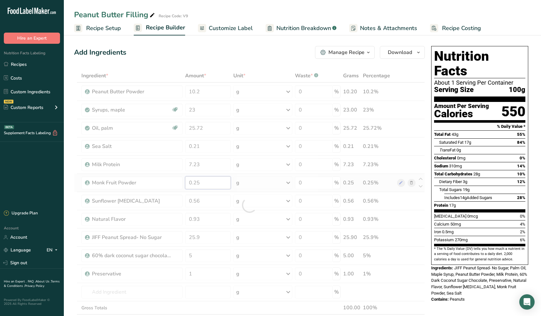
click at [231, 178] on div "Ingredient * Amount * Unit * Waste * .a-a{fill:#347362;}.b-a{fill:#fff;} Grams …" at bounding box center [249, 205] width 351 height 272
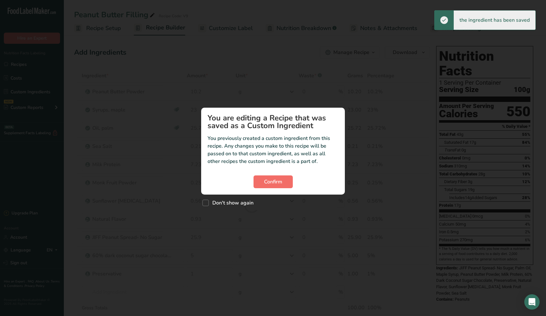
click at [266, 183] on span "Confirm" at bounding box center [273, 182] width 18 height 8
click at [214, 203] on span "Don't show again" at bounding box center [231, 203] width 45 height 6
click at [207, 203] on input "Don't show again" at bounding box center [205, 203] width 4 height 4
checkbox input "true"
click at [277, 173] on section "You are editing a Recipe that was saved as a Custom Ingredient You previously c…" at bounding box center [273, 151] width 144 height 87
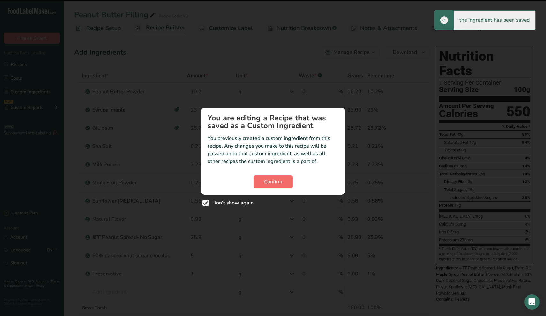
click at [277, 179] on span "Confirm" at bounding box center [273, 182] width 18 height 8
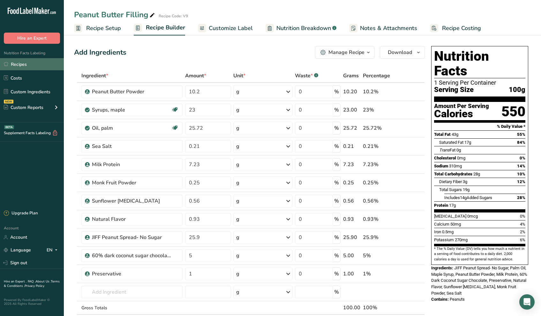
click at [14, 60] on link "Recipes" at bounding box center [32, 64] width 64 height 12
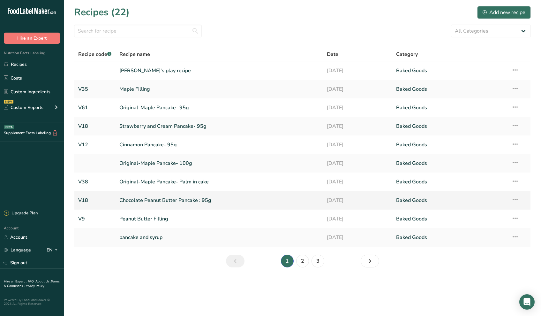
click at [155, 201] on link "Chocolate Peanut Butter Pancake : 95g" at bounding box center [219, 200] width 200 height 13
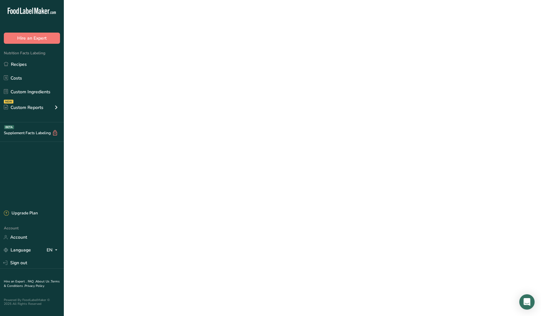
click at [155, 201] on link "Chocolate Peanut Butter Pancake : 95g" at bounding box center [219, 200] width 200 height 13
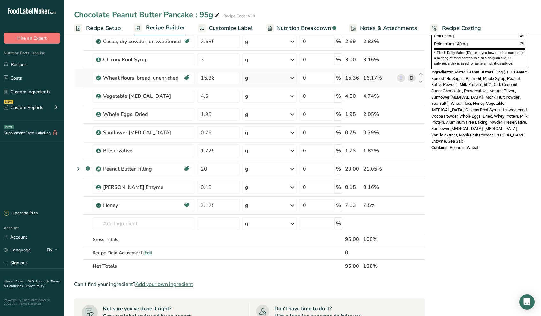
scroll to position [265, 0]
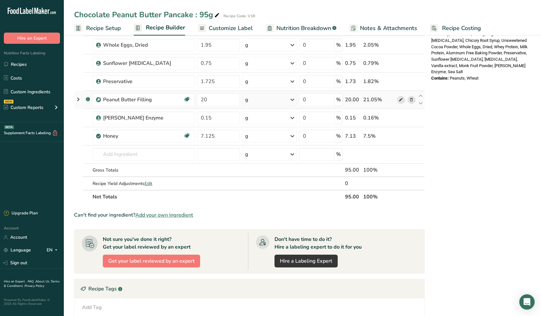
click at [401, 100] on icon at bounding box center [401, 99] width 4 height 7
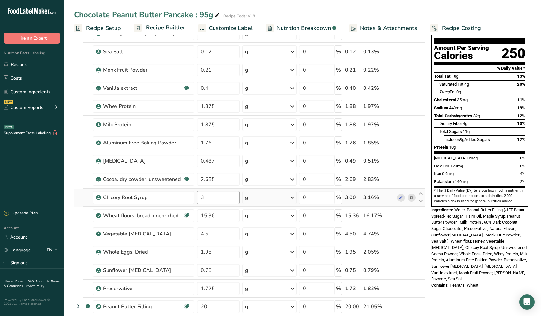
scroll to position [57, 0]
